Goal: Task Accomplishment & Management: Manage account settings

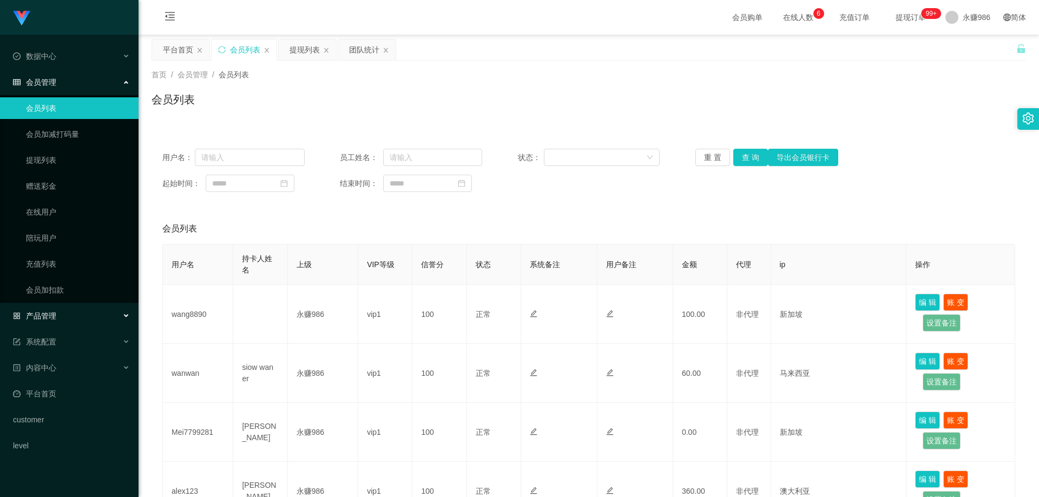
click at [67, 313] on div "产品管理" at bounding box center [69, 316] width 139 height 22
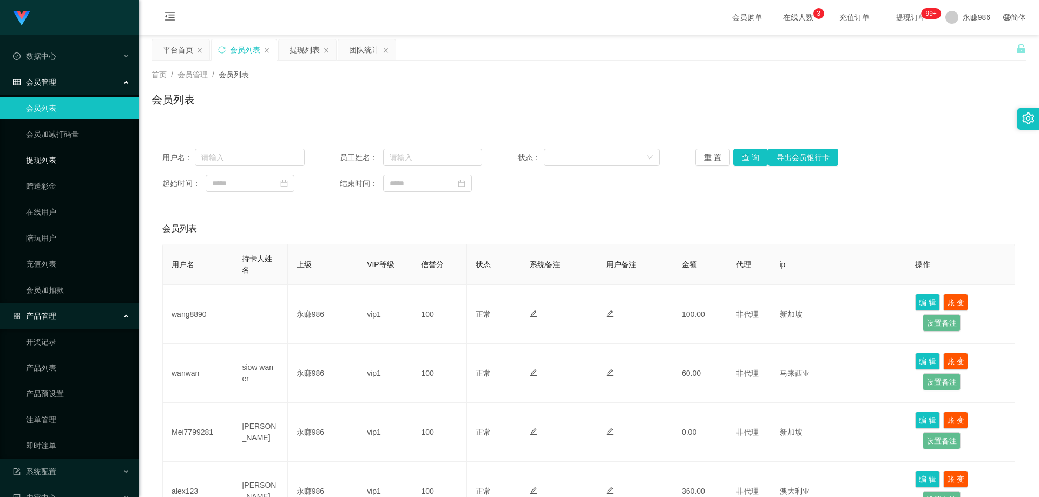
click at [55, 160] on link "提现列表" at bounding box center [78, 160] width 104 height 22
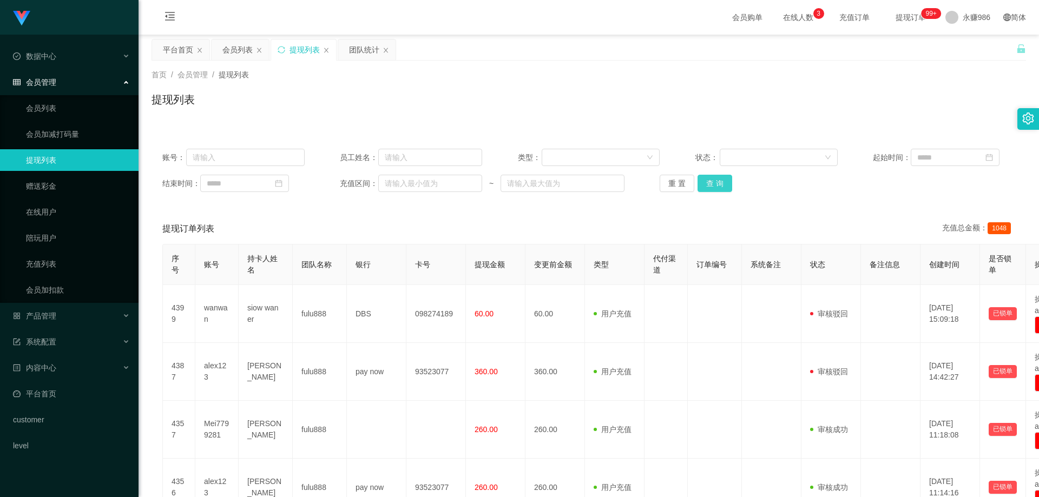
click at [705, 186] on button "查 询" at bounding box center [715, 183] width 35 height 17
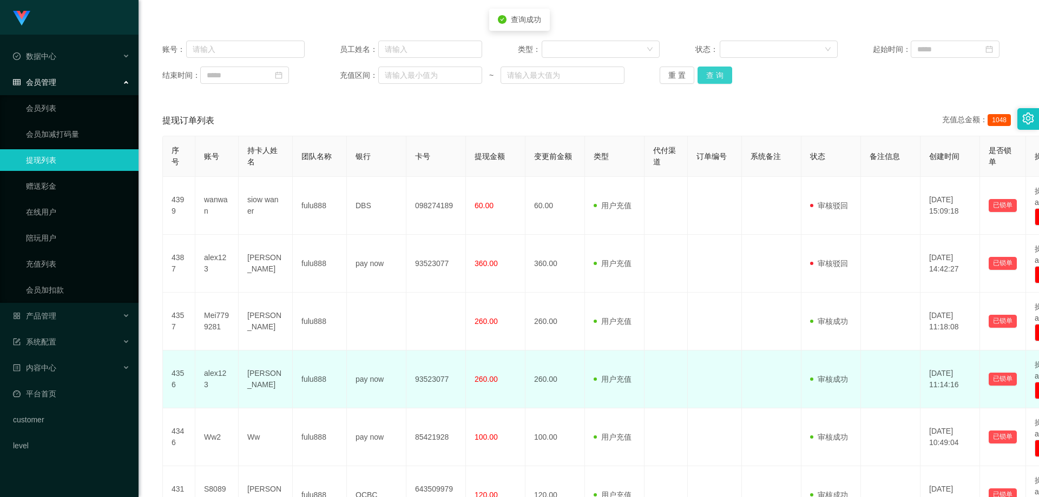
scroll to position [162, 0]
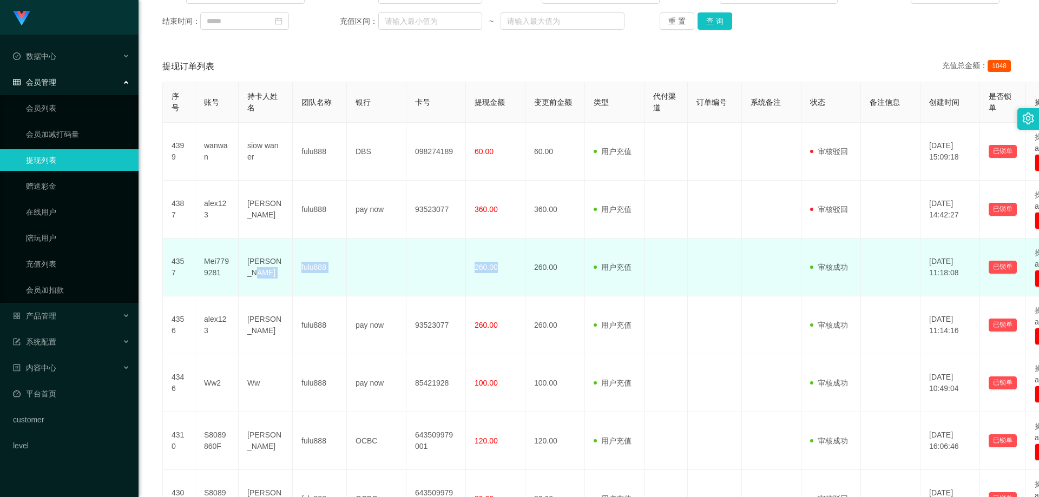
drag, startPoint x: 256, startPoint y: 275, endPoint x: 518, endPoint y: 270, distance: 262.0
click at [518, 270] on tr "4357 Mei7799281 [PERSON_NAME] fulu888 260.00 260.00 用户充值 人工扣款 审核驳回 审核成功 等待审核 [D…" at bounding box center [627, 268] width 928 height 58
click at [237, 271] on td "Mei7799281" at bounding box center [216, 268] width 43 height 58
drag, startPoint x: 205, startPoint y: 262, endPoint x: 291, endPoint y: 266, distance: 86.7
click at [291, 266] on tr "4357 Mei7799281 [PERSON_NAME] fulu888 260.00 260.00 用户充值 人工扣款 审核驳回 审核成功 等待审核 [D…" at bounding box center [627, 268] width 928 height 58
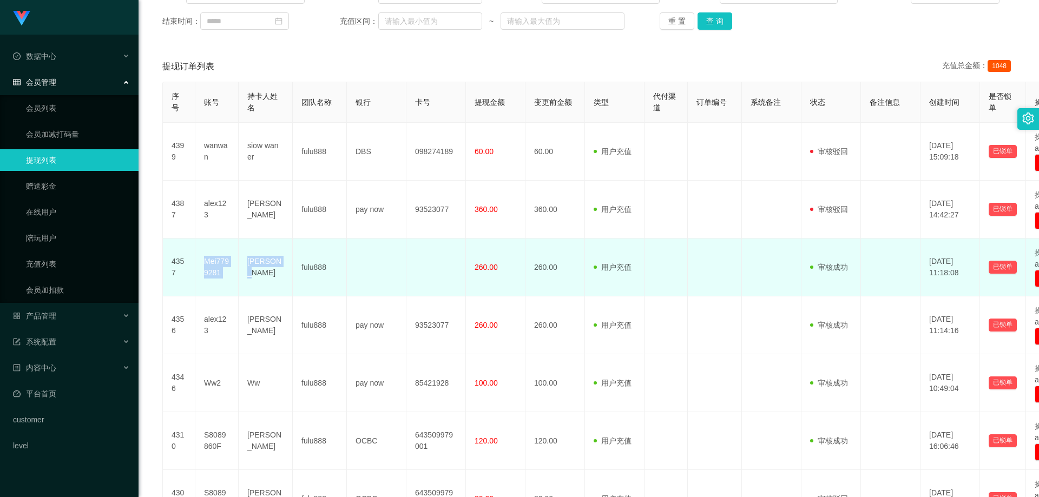
click at [231, 267] on td "Mei7799281" at bounding box center [216, 268] width 43 height 58
drag, startPoint x: 181, startPoint y: 265, endPoint x: 399, endPoint y: 270, distance: 217.6
click at [399, 270] on tr "4357 Mei7799281 [PERSON_NAME] fulu888 260.00 260.00 用户充值 人工扣款 审核驳回 审核成功 等待审核 [D…" at bounding box center [627, 268] width 928 height 58
click at [365, 272] on td at bounding box center [377, 268] width 60 height 58
drag, startPoint x: 166, startPoint y: 271, endPoint x: 477, endPoint y: 276, distance: 311.2
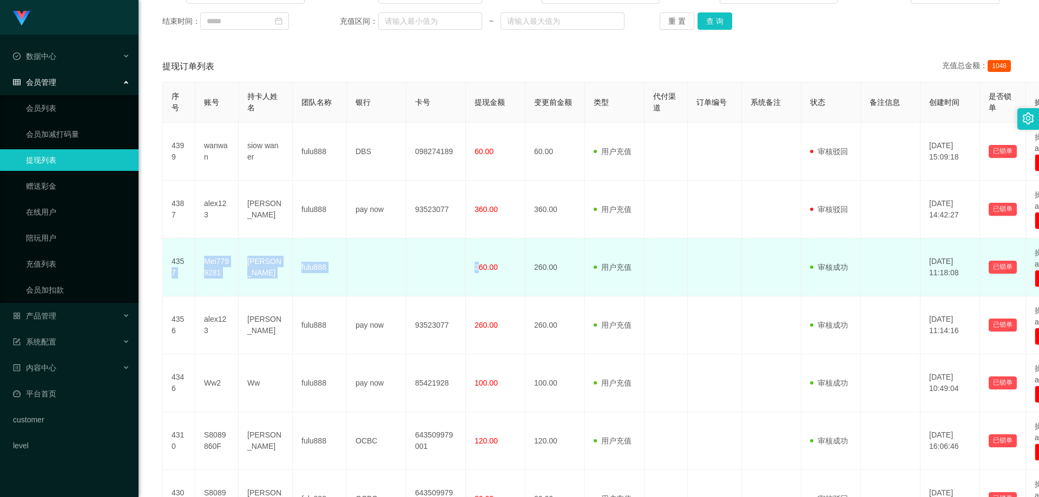
click at [477, 276] on tr "4357 Mei7799281 [PERSON_NAME] fulu888 260.00 260.00 用户充值 人工扣款 审核驳回 审核成功 等待审核 [D…" at bounding box center [627, 268] width 928 height 58
click at [423, 270] on td at bounding box center [436, 268] width 60 height 58
drag, startPoint x: 779, startPoint y: 268, endPoint x: 525, endPoint y: 266, distance: 253.8
click at [525, 266] on tr "4357 Mei7799281 [PERSON_NAME] fulu888 260.00 260.00 用户充值 人工扣款 审核驳回 审核成功 等待审核 [D…" at bounding box center [627, 268] width 928 height 58
drag, startPoint x: 487, startPoint y: 269, endPoint x: 656, endPoint y: 272, distance: 169.4
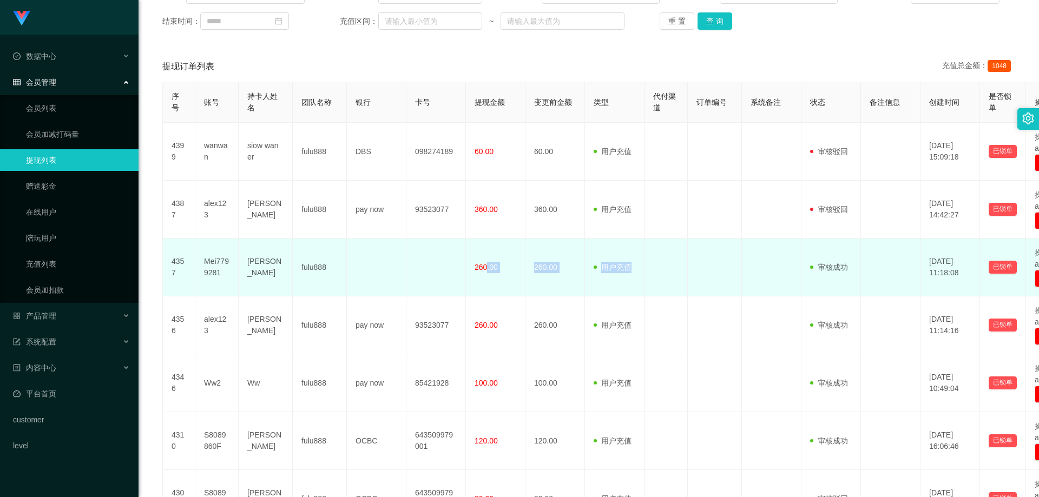
click at [656, 272] on tr "4357 Mei7799281 [PERSON_NAME] fulu888 260.00 260.00 用户充值 人工扣款 审核驳回 审核成功 等待审核 [D…" at bounding box center [627, 268] width 928 height 58
click at [490, 268] on span "260.00" at bounding box center [486, 267] width 23 height 9
drag, startPoint x: 432, startPoint y: 261, endPoint x: 677, endPoint y: 261, distance: 245.2
click at [677, 261] on tr "4357 Mei7799281 [PERSON_NAME] fulu888 260.00 260.00 用户充值 人工扣款 审核驳回 审核成功 等待审核 [D…" at bounding box center [627, 268] width 928 height 58
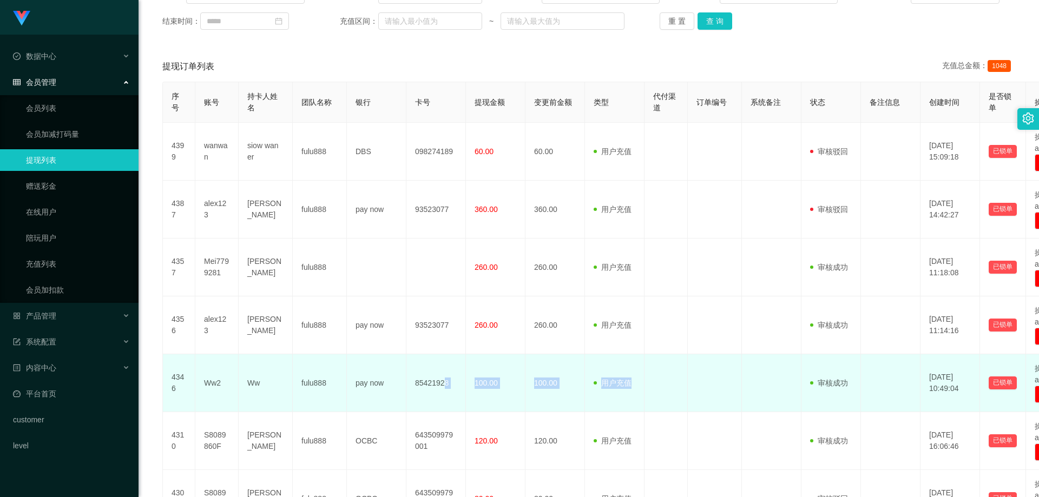
drag, startPoint x: 655, startPoint y: 376, endPoint x: 430, endPoint y: 376, distance: 225.7
click at [430, 376] on tr "4346 Ww2 Ww fulu888 pay now 85421928 100.00 100.00 用户充值 人工扣款 审核驳回 审核成功 等待审核 [DA…" at bounding box center [627, 383] width 928 height 58
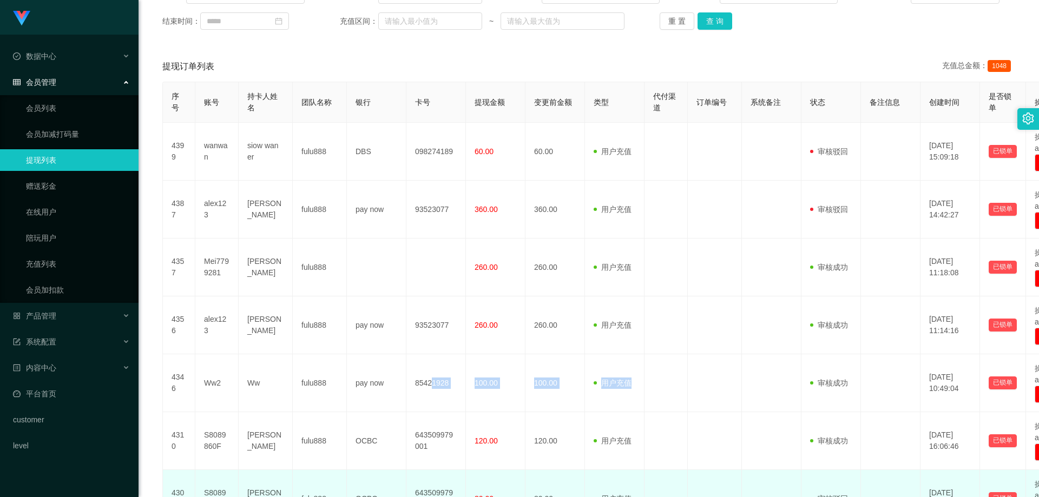
scroll to position [271, 0]
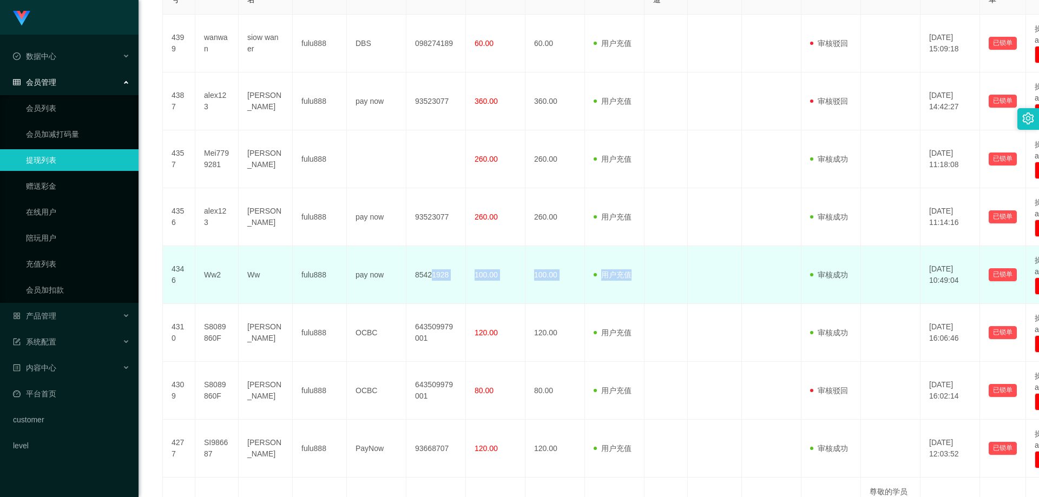
click at [603, 279] on span "用户充值" at bounding box center [613, 275] width 38 height 9
drag, startPoint x: 668, startPoint y: 279, endPoint x: 572, endPoint y: 283, distance: 95.9
click at [572, 283] on tr "4346 Ww2 Ww fulu888 pay now 85421928 100.00 100.00 用户充值 人工扣款 审核驳回 审核成功 等待审核 [DA…" at bounding box center [627, 275] width 928 height 58
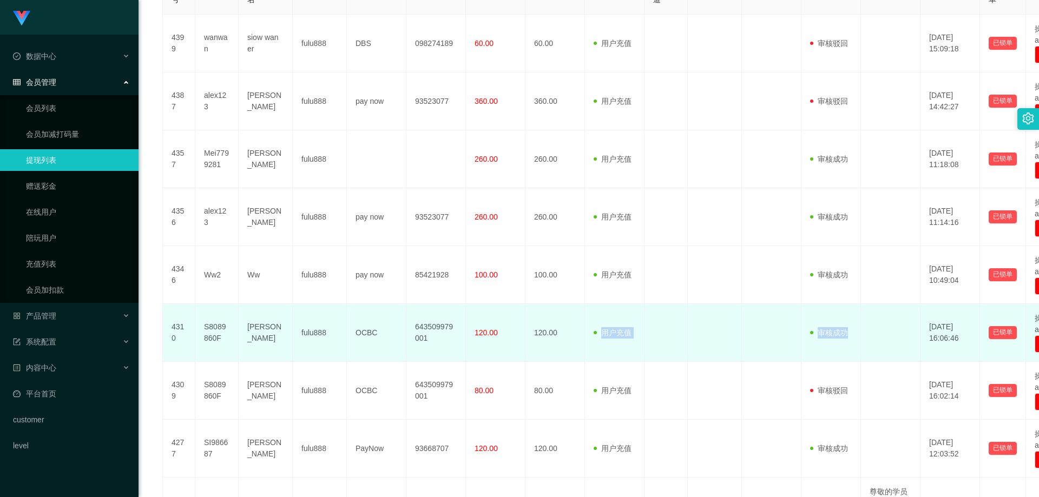
drag, startPoint x: 874, startPoint y: 338, endPoint x: 584, endPoint y: 332, distance: 290.1
click at [584, 332] on tr "4310 S8089860F [PERSON_NAME] fulu888 OCBC 643509979001 120.00 120.00 用户充值 人工扣款 …" at bounding box center [627, 333] width 928 height 58
click at [584, 332] on td "120.00" at bounding box center [556, 333] width 60 height 58
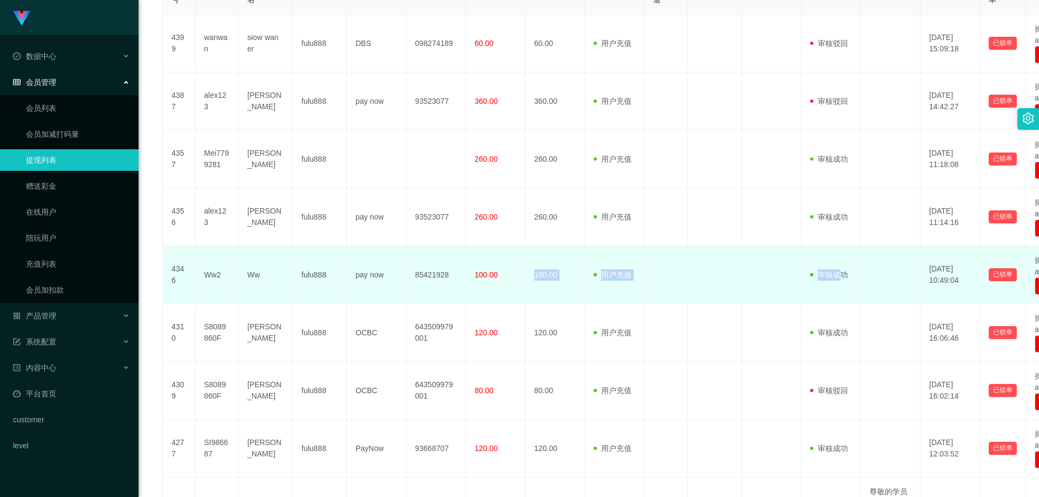
drag, startPoint x: 760, startPoint y: 272, endPoint x: 515, endPoint y: 272, distance: 244.6
click at [515, 272] on tr "4346 Ww2 Ww fulu888 pay now 85421928 100.00 100.00 用户充值 人工扣款 审核驳回 审核成功 等待审核 [DA…" at bounding box center [627, 275] width 928 height 58
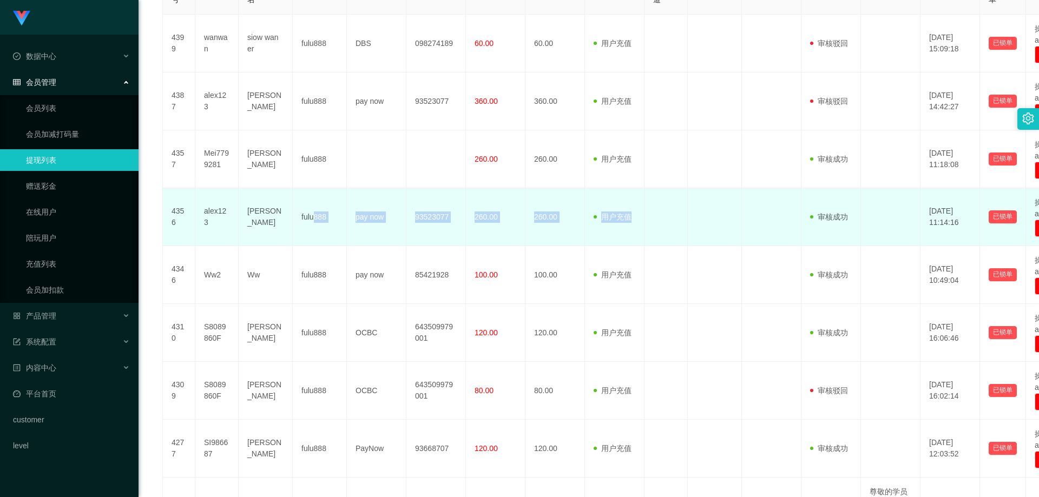
drag, startPoint x: 557, startPoint y: 217, endPoint x: 314, endPoint y: 218, distance: 243.0
click at [314, 218] on tr "4356 alex123 [PERSON_NAME] fulu888 pay now 93523077 260.00 260.00 用户充值 人工扣款 审核驳…" at bounding box center [627, 217] width 928 height 58
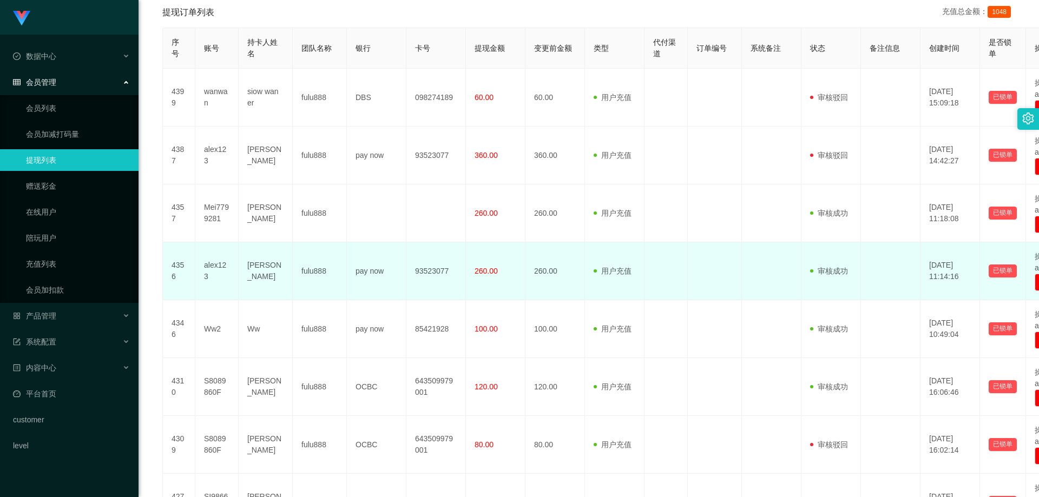
click at [272, 254] on td "[PERSON_NAME]" at bounding box center [266, 271] width 54 height 58
drag, startPoint x: 651, startPoint y: 259, endPoint x: 686, endPoint y: 260, distance: 35.2
click at [686, 260] on tr "4356 alex123 [PERSON_NAME] fulu888 pay now 93523077 260.00 260.00 用户充值 人工扣款 审核驳…" at bounding box center [627, 271] width 928 height 58
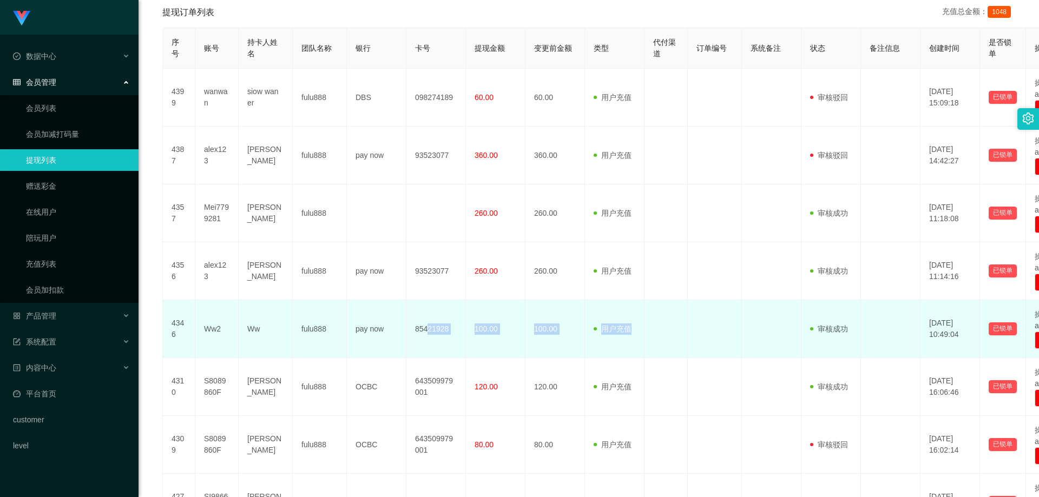
drag, startPoint x: 557, startPoint y: 325, endPoint x: 429, endPoint y: 325, distance: 128.8
click at [429, 325] on tr "4346 Ww2 Ww fulu888 pay now 85421928 100.00 100.00 用户充值 人工扣款 审核驳回 审核成功 等待审核 [DA…" at bounding box center [627, 329] width 928 height 58
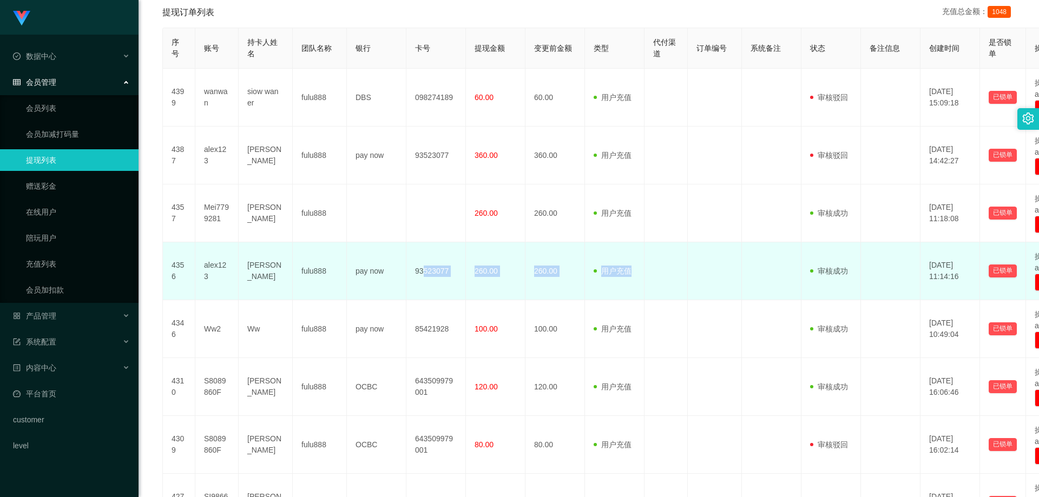
drag, startPoint x: 633, startPoint y: 246, endPoint x: 424, endPoint y: 250, distance: 208.9
click at [424, 250] on tr "4356 alex123 [PERSON_NAME] fulu888 pay now 93523077 260.00 260.00 用户充值 人工扣款 审核驳…" at bounding box center [627, 271] width 928 height 58
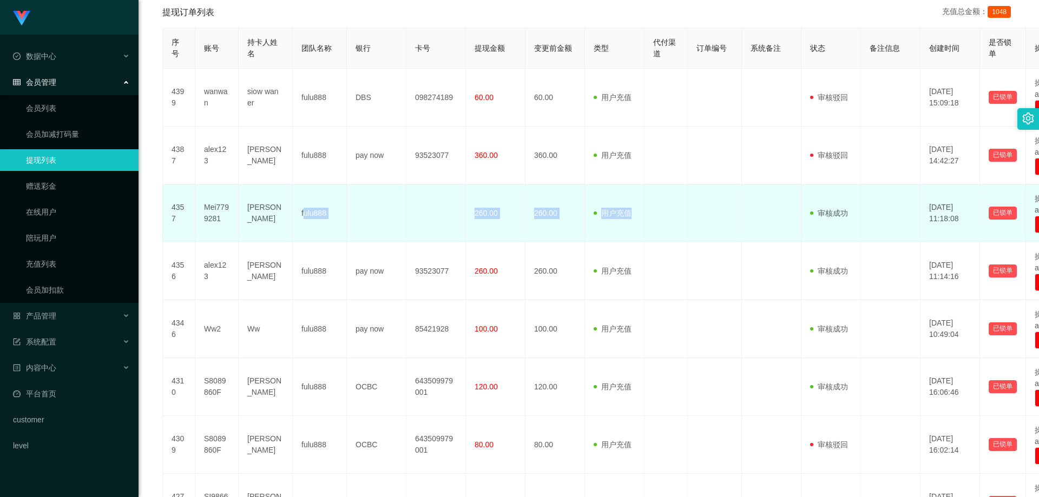
drag, startPoint x: 609, startPoint y: 187, endPoint x: 304, endPoint y: 187, distance: 304.7
click at [304, 187] on tr "4357 Mei7799281 [PERSON_NAME] fulu888 260.00 260.00 用户充值 人工扣款 审核驳回 审核成功 等待审核 [D…" at bounding box center [627, 214] width 928 height 58
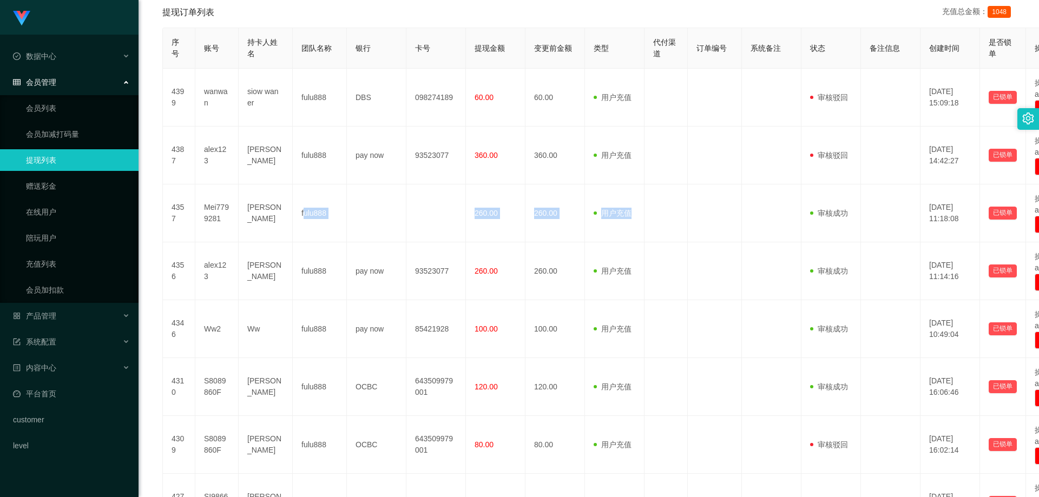
scroll to position [0, 0]
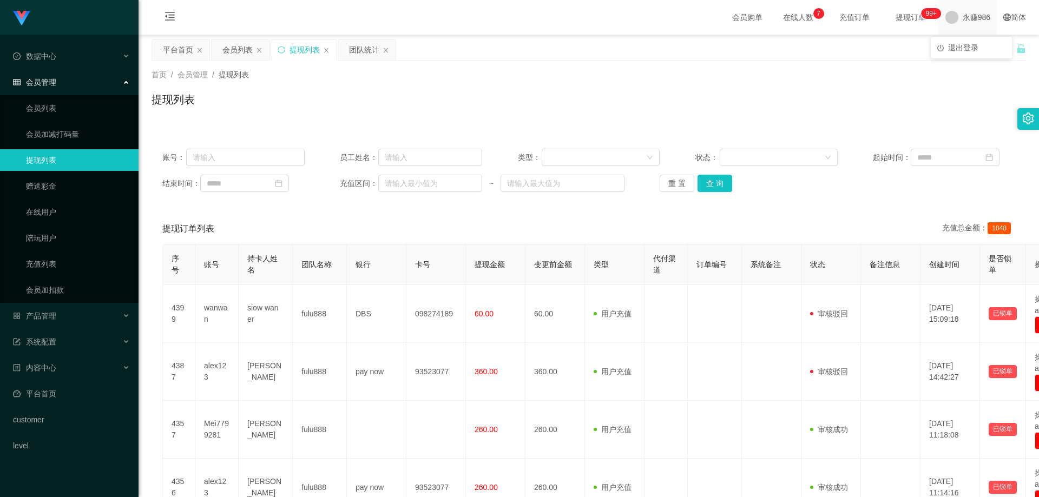
click at [973, 21] on span "永赚986" at bounding box center [977, 17] width 28 height 35
click at [974, 47] on span "退出登录" at bounding box center [963, 47] width 30 height 9
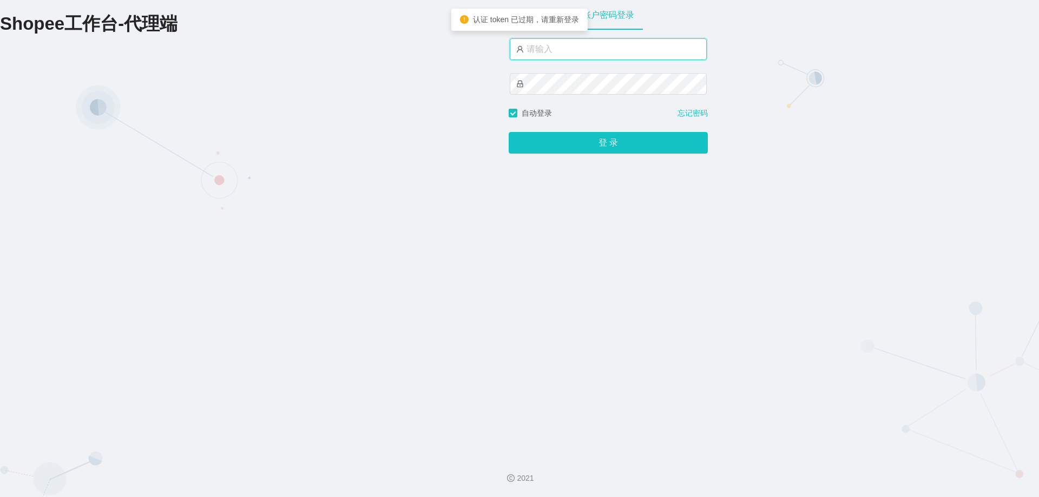
click at [568, 44] on input "text" at bounding box center [608, 49] width 197 height 22
drag, startPoint x: 568, startPoint y: 44, endPoint x: 574, endPoint y: 53, distance: 11.0
click at [568, 44] on input "text" at bounding box center [608, 49] width 197 height 22
type input "永赚981"
click at [509, 133] on button "登 录" at bounding box center [608, 144] width 199 height 22
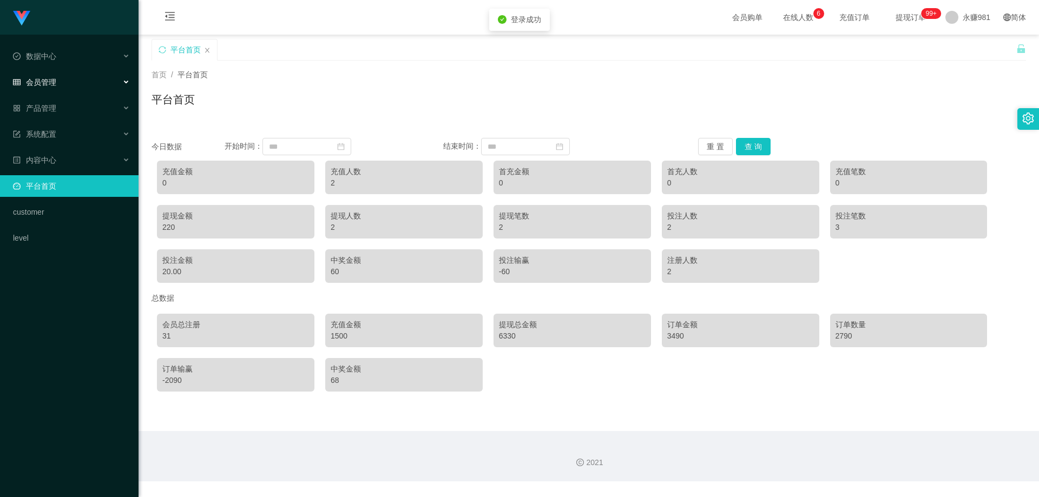
click at [52, 83] on span "会员管理" at bounding box center [34, 82] width 43 height 9
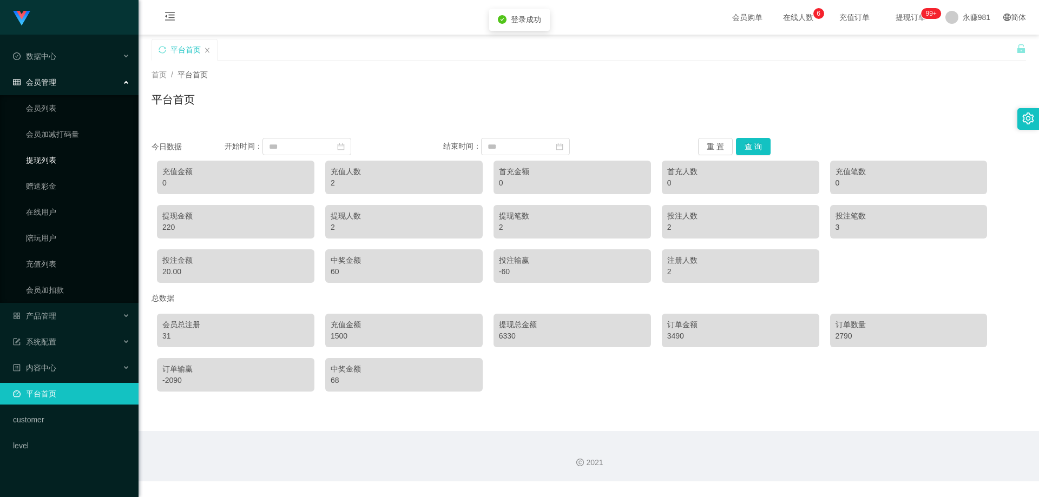
click at [68, 163] on link "提现列表" at bounding box center [78, 160] width 104 height 22
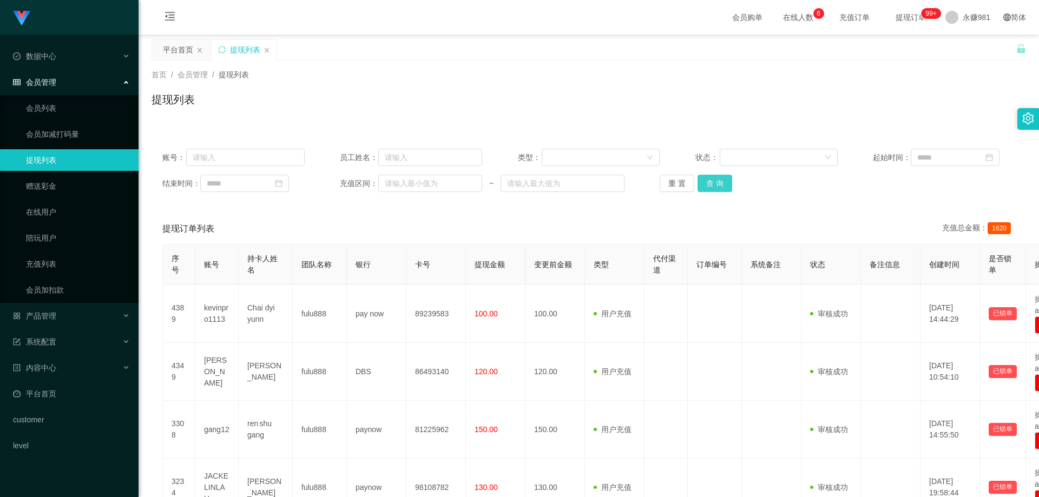
click at [724, 181] on button "查 询" at bounding box center [715, 183] width 35 height 17
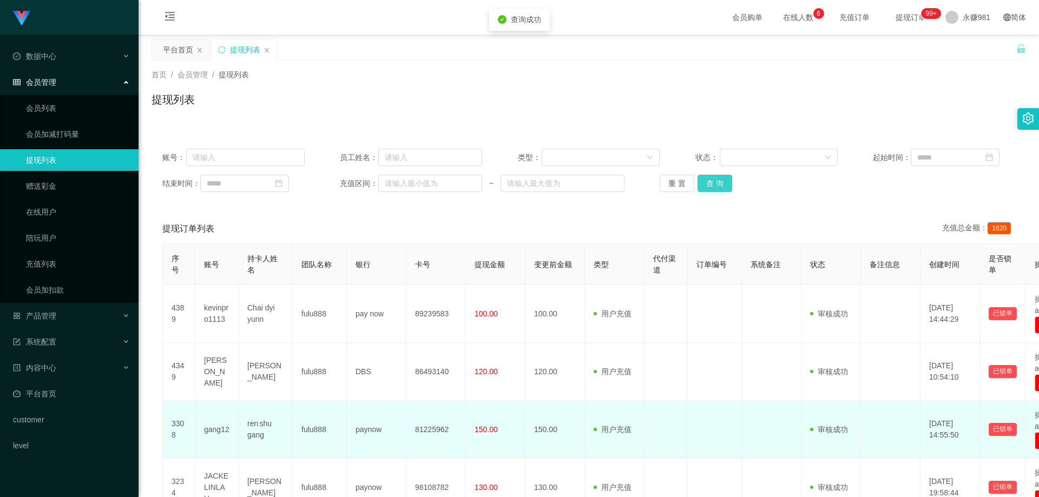
scroll to position [108, 0]
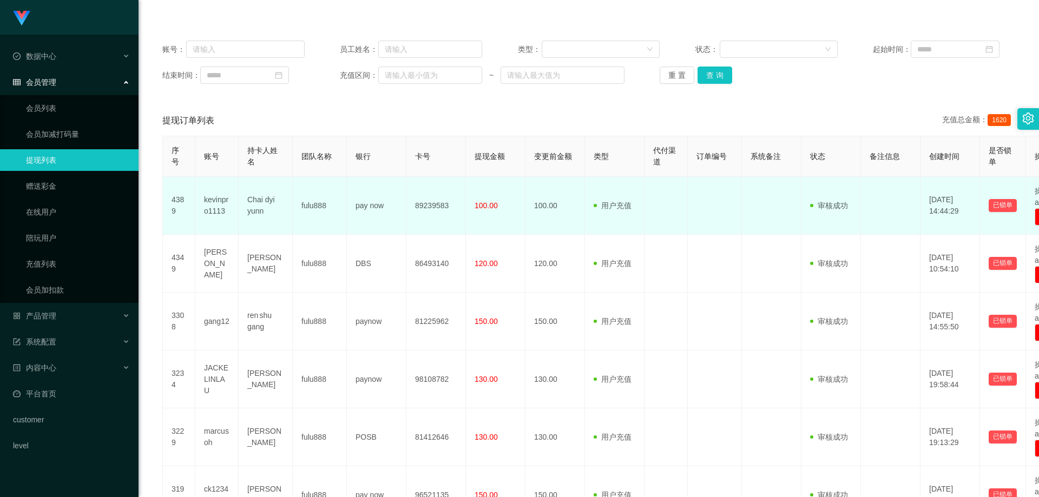
drag, startPoint x: 956, startPoint y: 273, endPoint x: 912, endPoint y: 213, distance: 74.8
click at [912, 213] on tbody "4389 kevinpro1113 Chai dyi yunn fulu888 pay now 89239583 100.00 100.00 用户充值 人工扣…" at bounding box center [627, 466] width 928 height 579
click at [912, 211] on td at bounding box center [891, 206] width 60 height 58
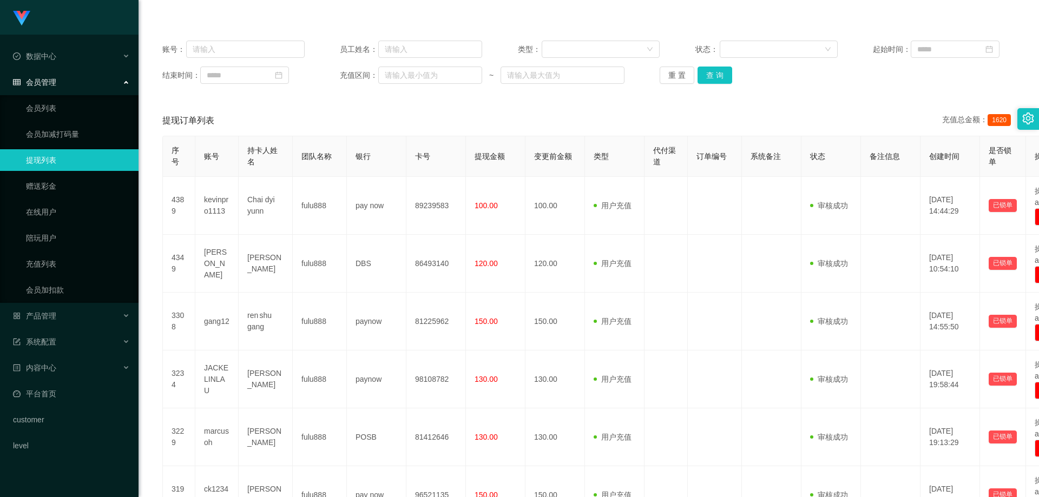
drag, startPoint x: 952, startPoint y: 266, endPoint x: 534, endPoint y: 173, distance: 428.7
click at [531, 168] on table "序号 账号 持卡人姓名 团队名称 银行 卡号 提现金额 变更前金额 类型 代付渠道 订单编号 系统备注 状态 备注信息 创建时间 是否锁单 操作 4389 k…" at bounding box center [626, 446] width 929 height 620
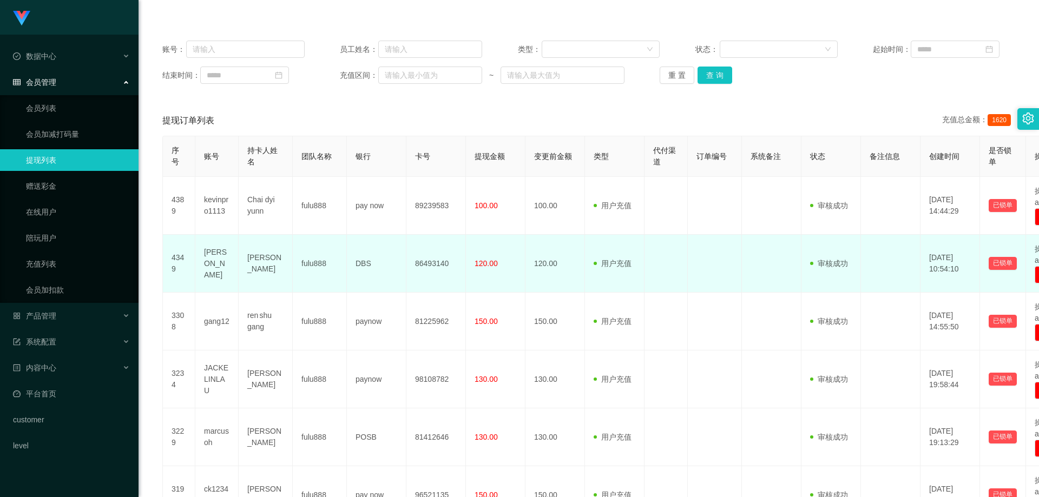
click at [641, 238] on td "用户充值 人工扣款" at bounding box center [615, 264] width 60 height 58
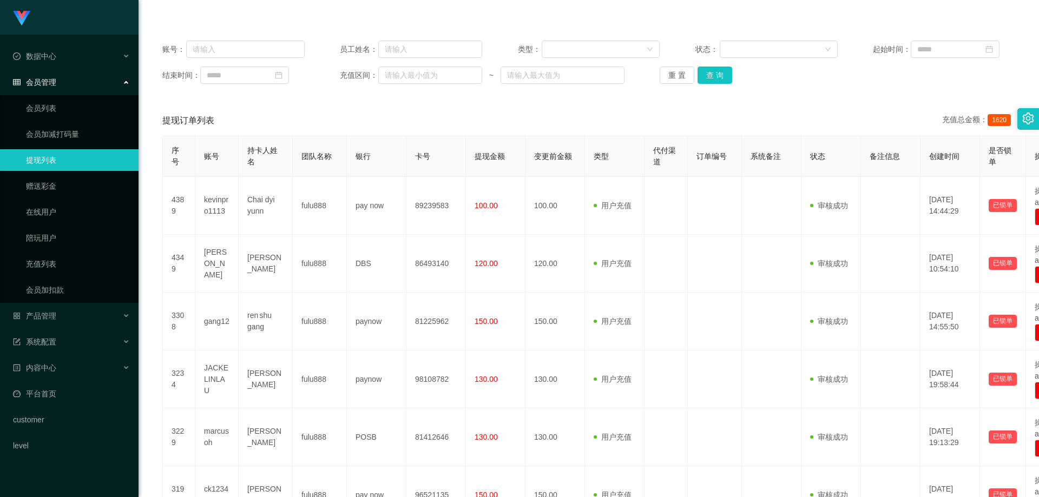
click at [921, 159] on th "创建时间" at bounding box center [951, 156] width 60 height 41
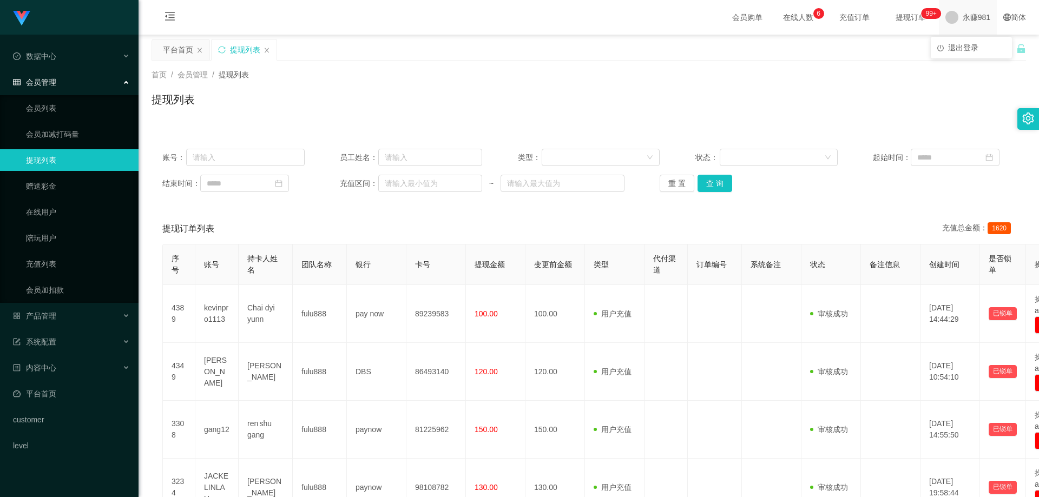
click at [963, 18] on span "永赚981" at bounding box center [977, 17] width 28 height 35
click at [957, 52] on li "退出登录" at bounding box center [971, 47] width 81 height 17
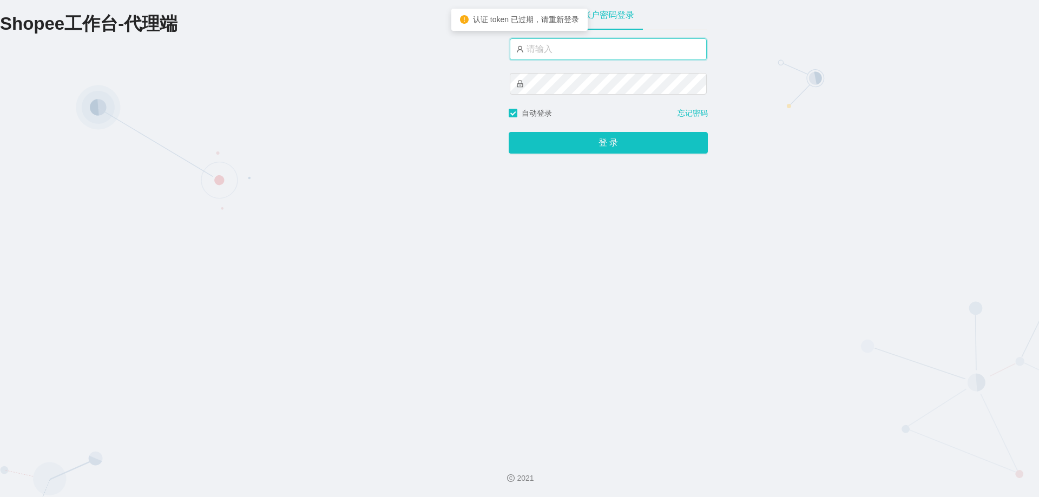
click at [614, 58] on input "text" at bounding box center [608, 49] width 197 height 22
click at [596, 55] on input "text" at bounding box center [608, 49] width 197 height 22
click at [408, 81] on div "Shopee工作台-代理端 账户密码登录 自动登录 忘记密码 登 录" at bounding box center [519, 223] width 1039 height 447
click at [327, 308] on div "Shopee工作台-代理端 账户密码登录 自动登录 忘记密码 登 录" at bounding box center [519, 223] width 1039 height 447
click at [589, 49] on input "text" at bounding box center [608, 49] width 197 height 22
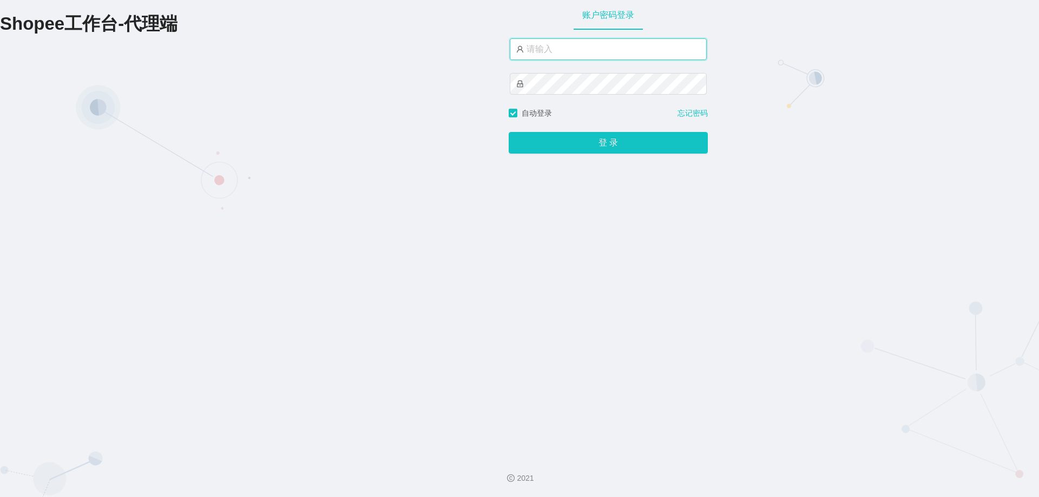
drag, startPoint x: 589, startPoint y: 49, endPoint x: 588, endPoint y: 58, distance: 9.2
click at [588, 50] on input "text" at bounding box center [608, 49] width 197 height 22
drag, startPoint x: 568, startPoint y: 52, endPoint x: 551, endPoint y: 56, distance: 17.7
click at [551, 56] on input "永赚986" at bounding box center [608, 50] width 197 height 22
type input "永赚981"
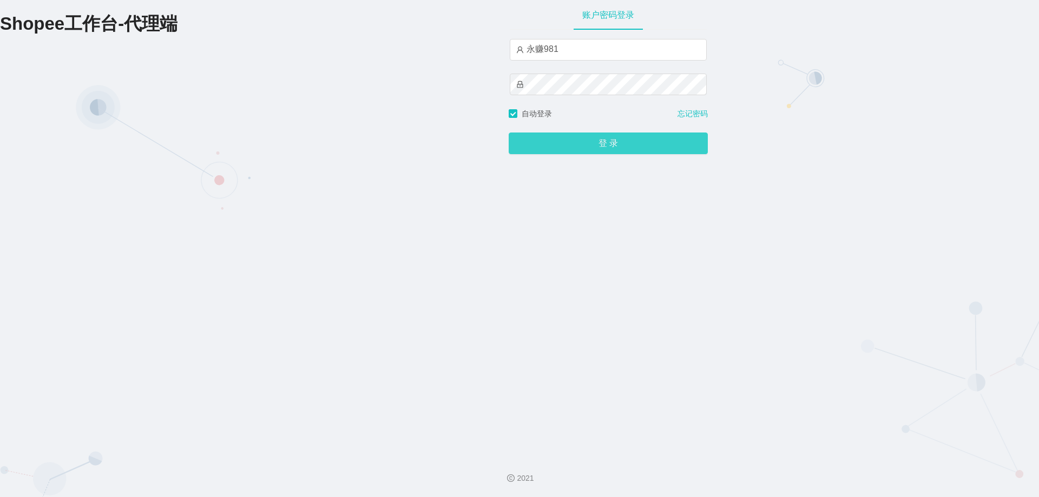
click at [602, 147] on button "登 录" at bounding box center [608, 144] width 199 height 22
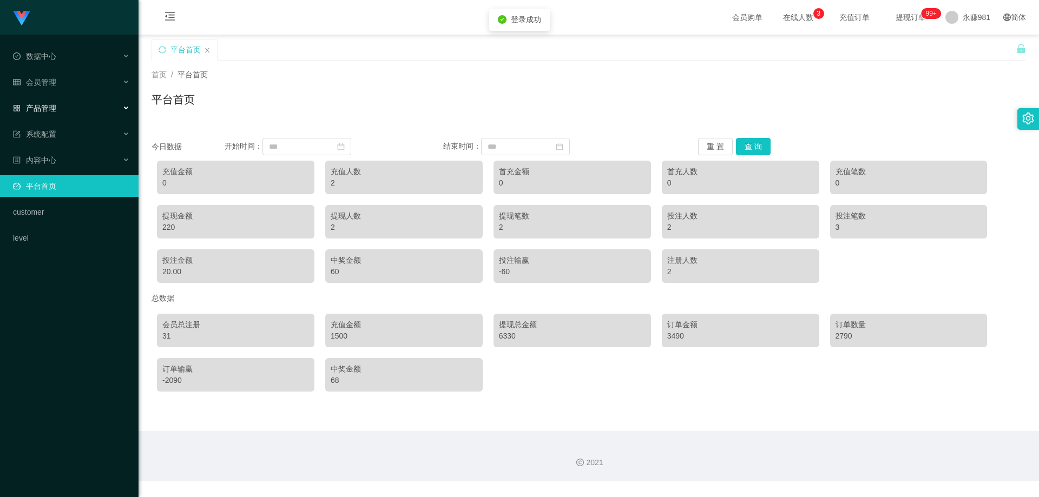
click at [75, 107] on div "产品管理" at bounding box center [69, 108] width 139 height 22
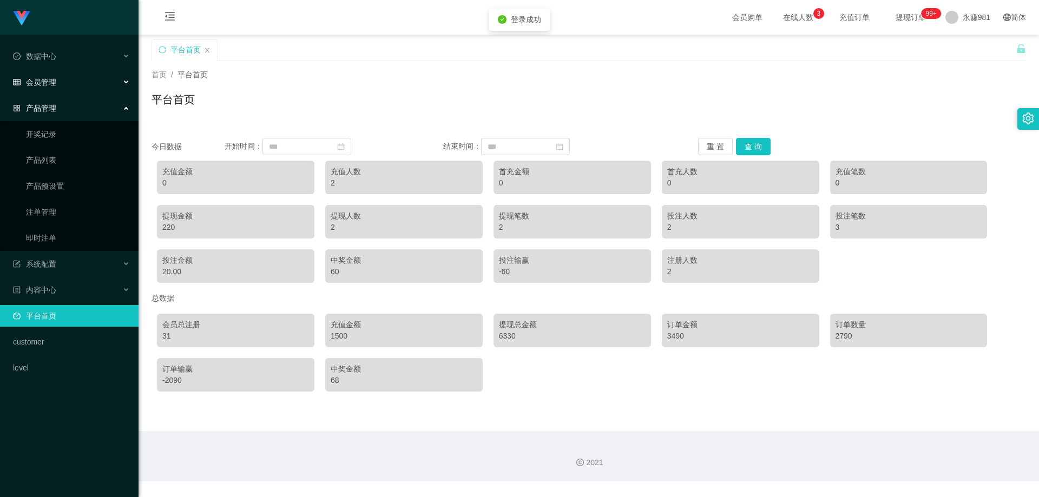
click at [55, 78] on span "会员管理" at bounding box center [34, 82] width 43 height 9
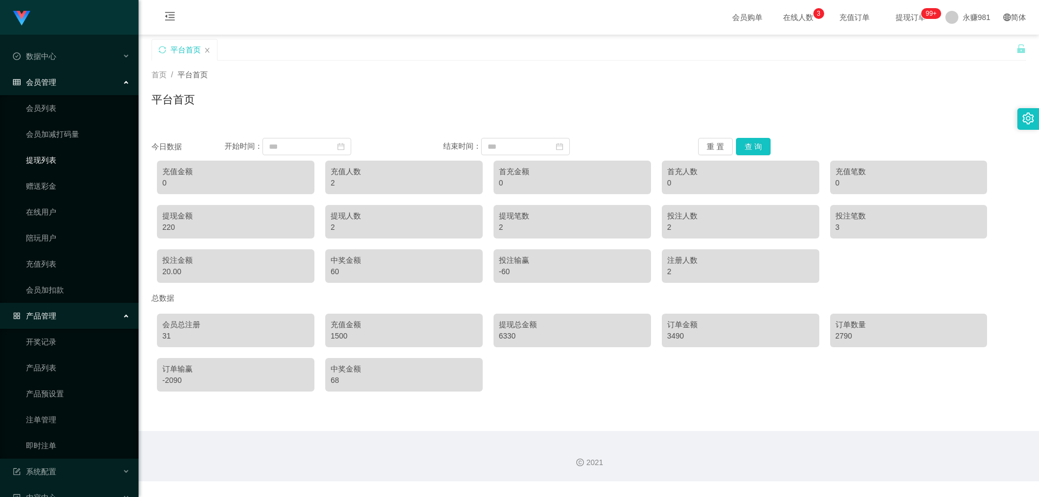
click at [51, 162] on link "提现列表" at bounding box center [78, 160] width 104 height 22
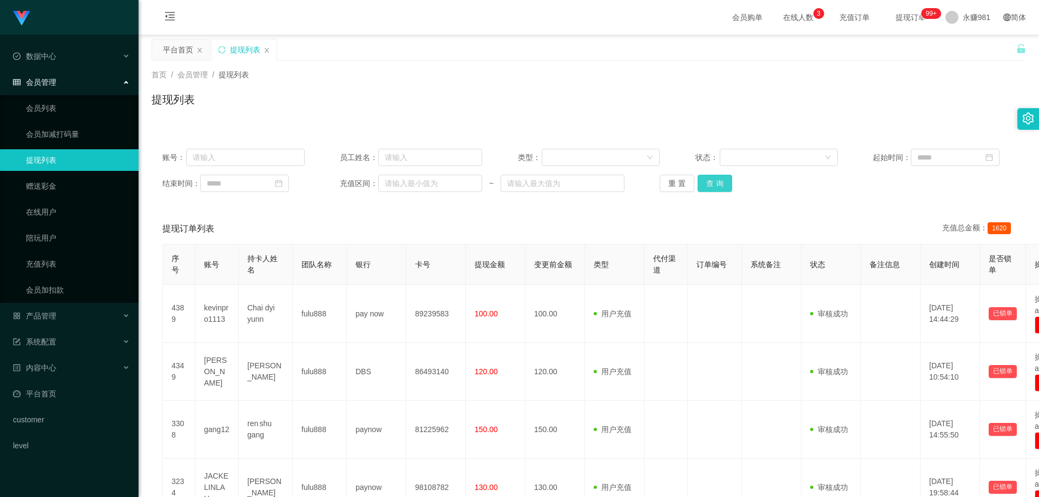
click at [715, 178] on button "查 询" at bounding box center [715, 183] width 35 height 17
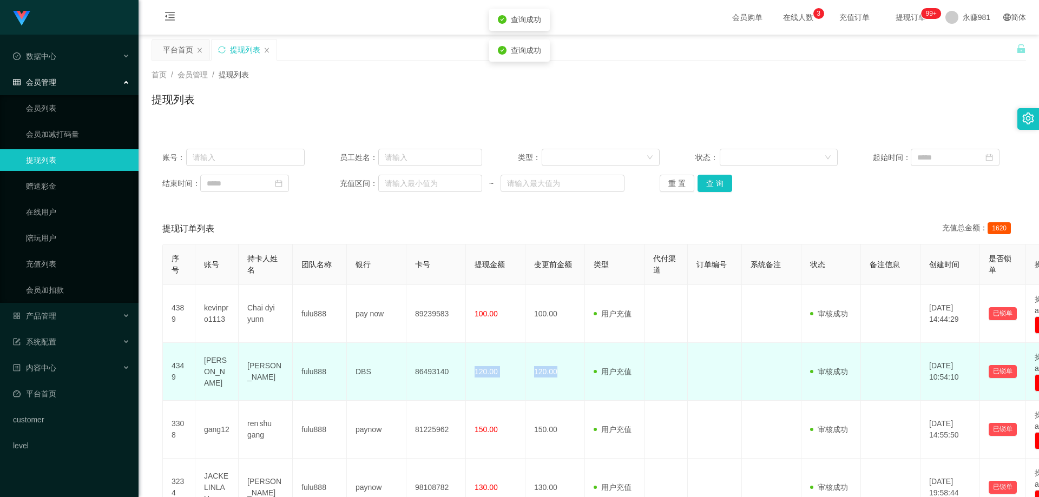
drag, startPoint x: 555, startPoint y: 357, endPoint x: 454, endPoint y: 357, distance: 100.7
click at [454, 357] on tr "4349 [PERSON_NAME] fulu888 DBS 86493140 120.00 120.00 用户充值 人工扣款 审核驳回 审核成功 等待审核 …" at bounding box center [627, 372] width 928 height 58
click at [602, 359] on td "用户充值 人工扣款" at bounding box center [615, 372] width 60 height 58
click at [589, 368] on tr "4349 [PERSON_NAME] fulu888 DBS 86493140 120.00 120.00 用户充值 人工扣款 审核驳回 审核成功 等待审核 …" at bounding box center [627, 372] width 928 height 58
click at [734, 368] on td at bounding box center [715, 372] width 54 height 58
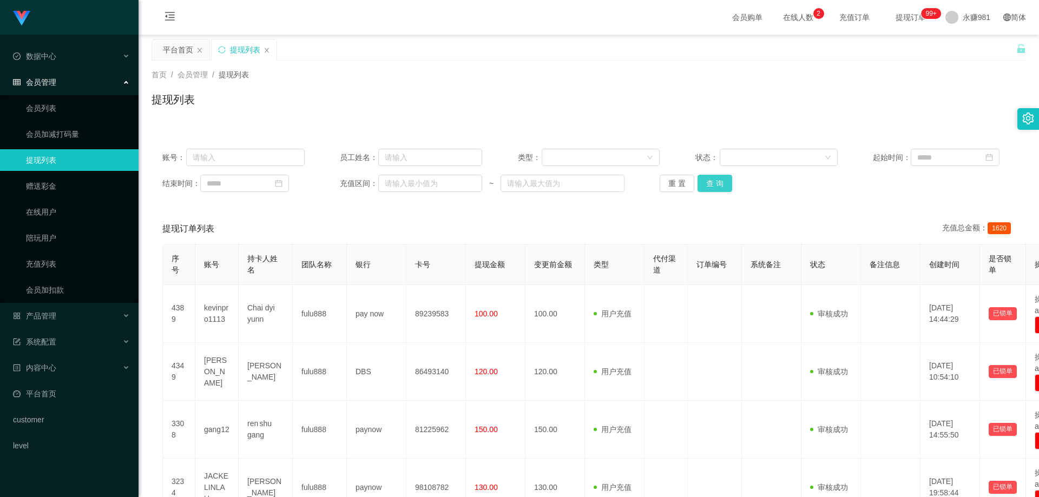
click at [711, 185] on button "查 询" at bounding box center [715, 183] width 35 height 17
click at [63, 113] on link "会员列表" at bounding box center [78, 108] width 104 height 22
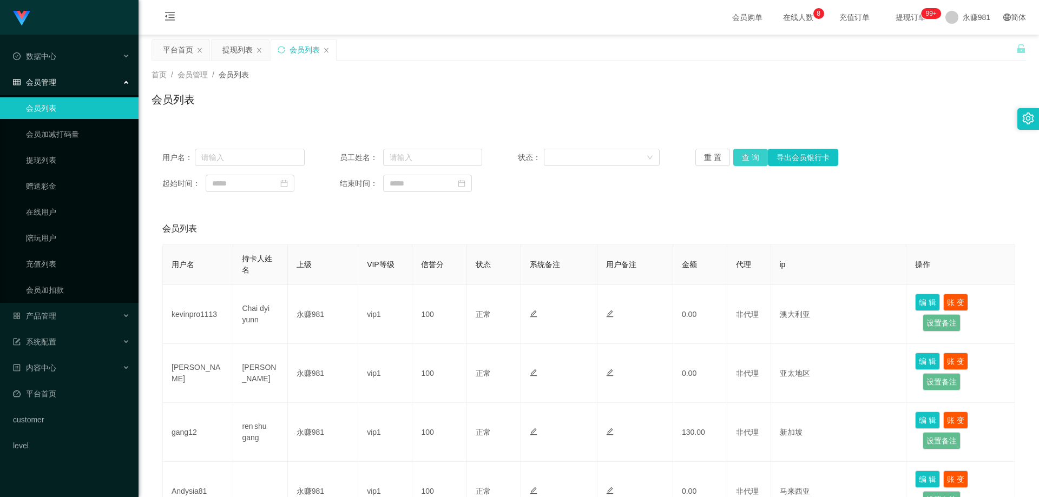
click at [747, 163] on button "查 询" at bounding box center [750, 157] width 35 height 17
click at [959, 43] on span "退出登录" at bounding box center [963, 47] width 30 height 9
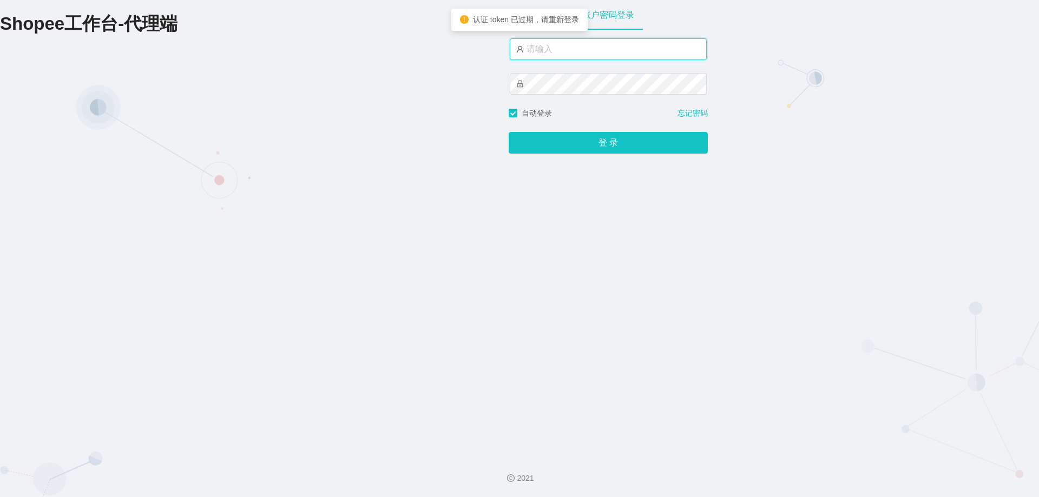
click at [601, 55] on input "text" at bounding box center [608, 49] width 197 height 22
type input "永赚986"
click at [509, 133] on button "登 录" at bounding box center [608, 144] width 199 height 22
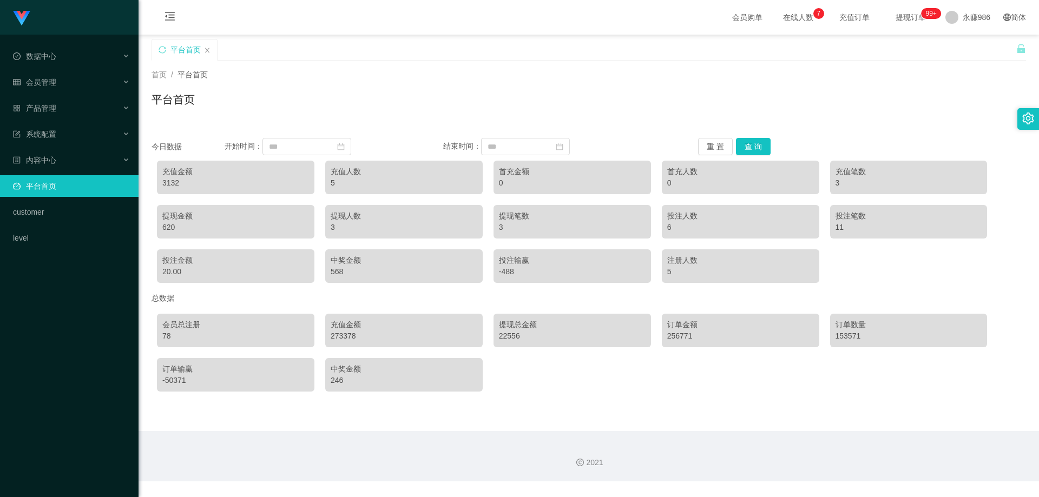
click at [174, 173] on div "充值金额" at bounding box center [235, 171] width 147 height 11
click at [176, 175] on div "充值金额" at bounding box center [235, 171] width 147 height 11
drag, startPoint x: 325, startPoint y: 325, endPoint x: 501, endPoint y: 338, distance: 175.9
click at [501, 338] on div "会员总注册 78 充值金额 273378 提现总金额 22556 订单金额 256771 订单数量 153571 订单输赢 -50371 中奖金额 246" at bounding box center [589, 352] width 875 height 89
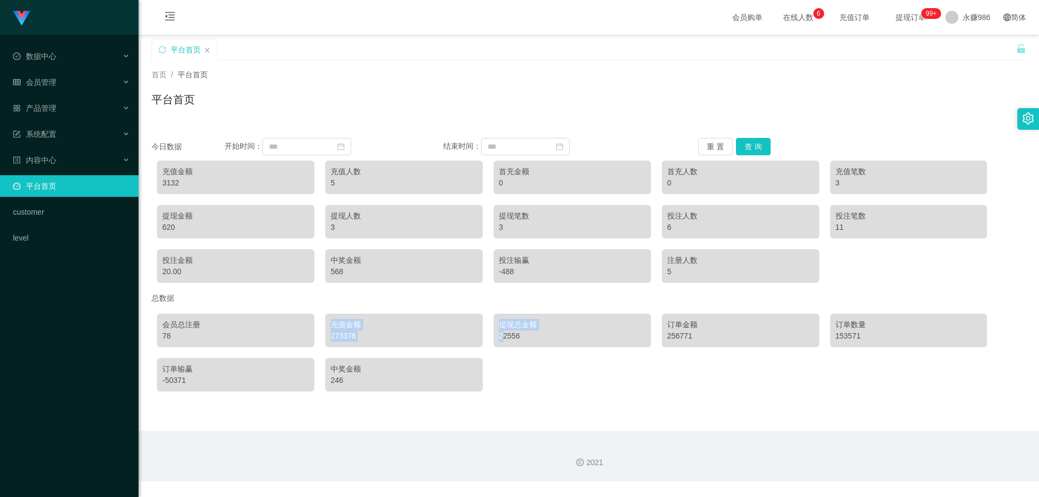
click at [412, 329] on div "充值金额" at bounding box center [404, 324] width 147 height 11
drag, startPoint x: 330, startPoint y: 322, endPoint x: 461, endPoint y: 338, distance: 132.4
click at [461, 338] on div "充值金额 273378" at bounding box center [403, 331] width 157 height 34
click at [464, 337] on div "273378" at bounding box center [404, 336] width 147 height 11
drag, startPoint x: 178, startPoint y: 367, endPoint x: 292, endPoint y: 393, distance: 117.2
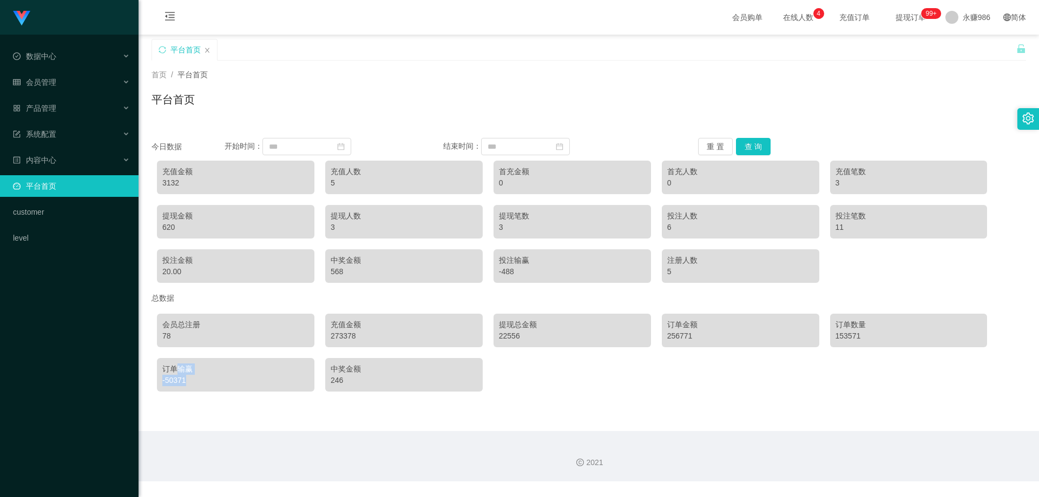
click at [292, 393] on div "会员总注册 78 充值金额 273378 提现总金额 22556 订单金额 256771 订单数量 153571 订单输赢 -50371 中奖金额 246" at bounding box center [589, 352] width 875 height 89
click at [436, 347] on div "充值金额 273378" at bounding box center [403, 331] width 157 height 34
click at [757, 141] on button "查 询" at bounding box center [753, 146] width 35 height 17
click at [57, 72] on div "会员管理" at bounding box center [69, 82] width 139 height 22
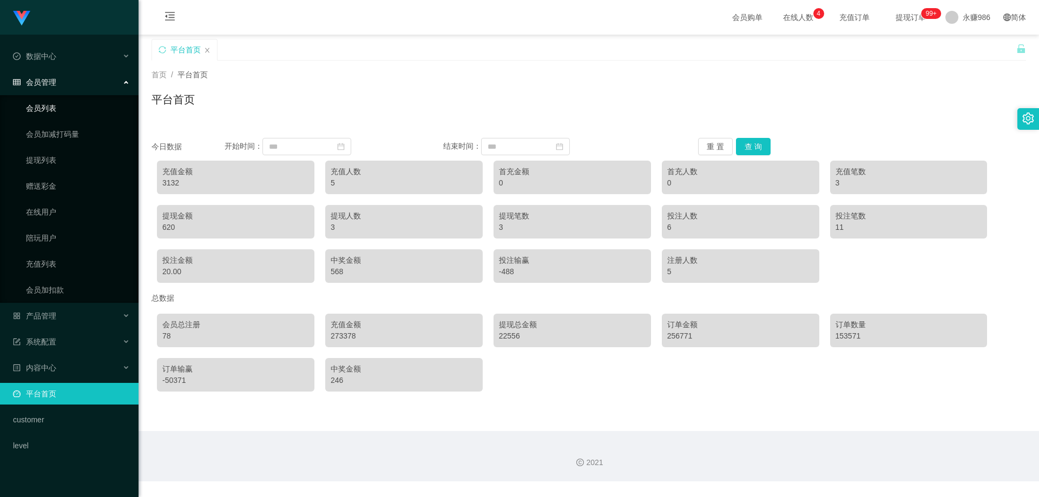
click at [58, 101] on link "会员列表" at bounding box center [78, 108] width 104 height 22
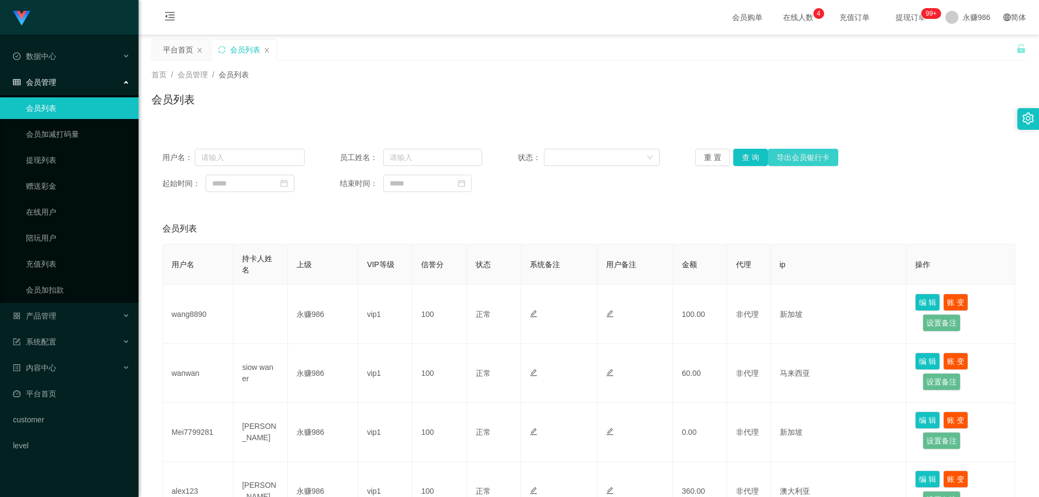
click at [768, 159] on button "导出会员银行卡" at bounding box center [803, 157] width 70 height 17
